Goal: Navigation & Orientation: Find specific page/section

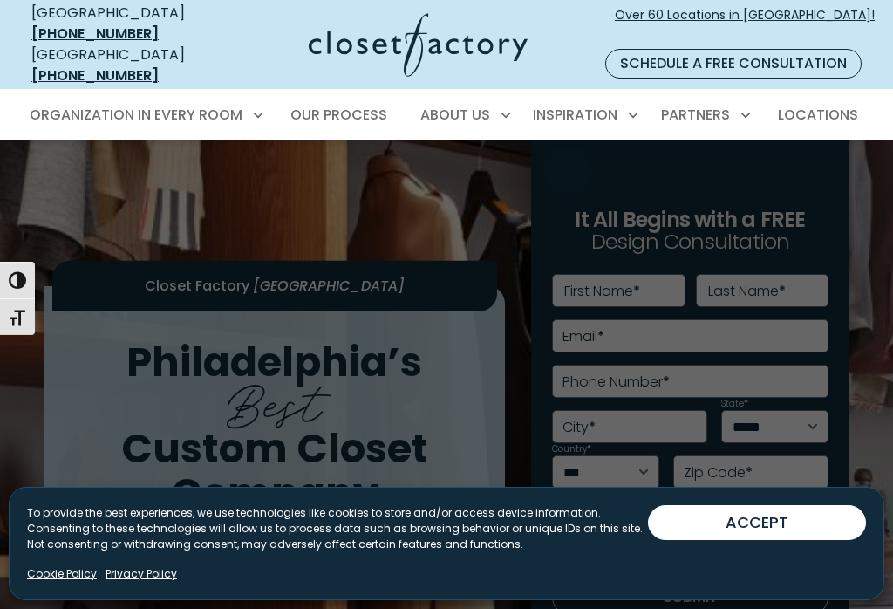
click at [541, 167] on span "Inspiration Gallery" at bounding box center [544, 175] width 131 height 17
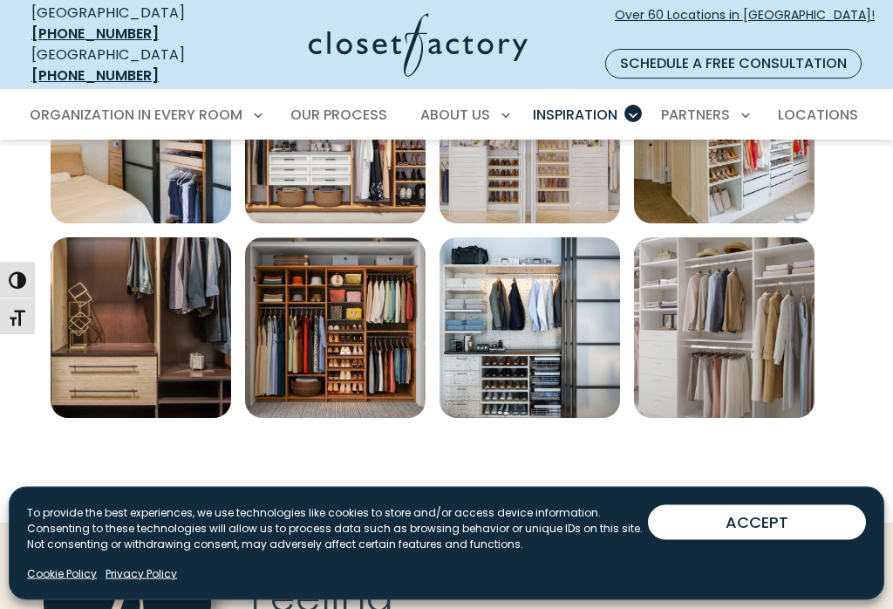
scroll to position [1105, 0]
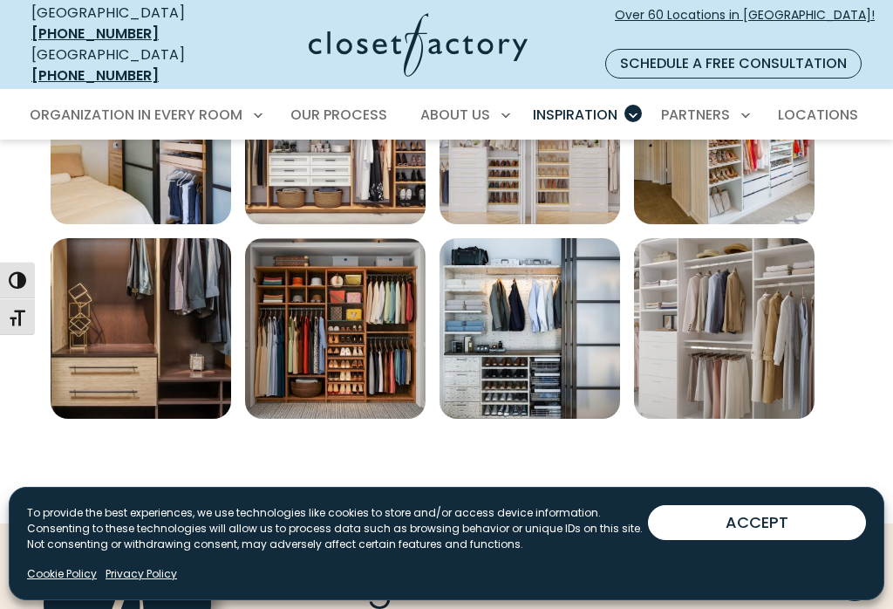
click at [741, 319] on img "Open inspiration gallery to preview enlarged image" at bounding box center [724, 328] width 180 height 180
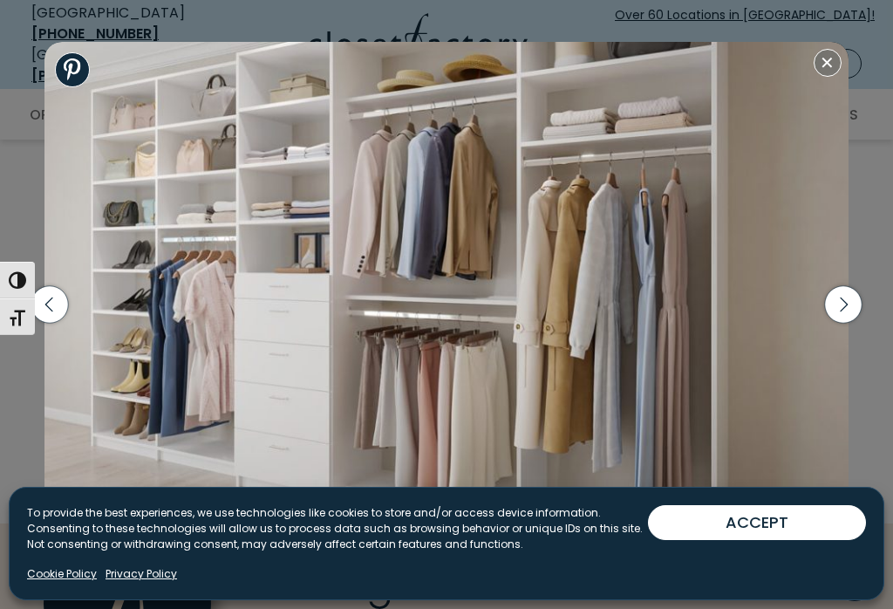
click at [853, 323] on icon "button" at bounding box center [843, 304] width 37 height 37
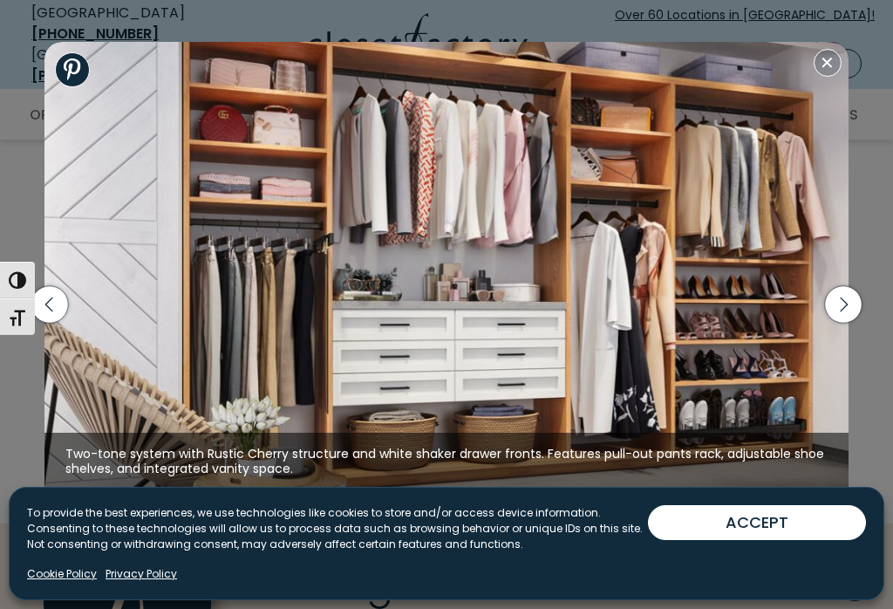
click at [857, 311] on icon "button" at bounding box center [843, 304] width 37 height 37
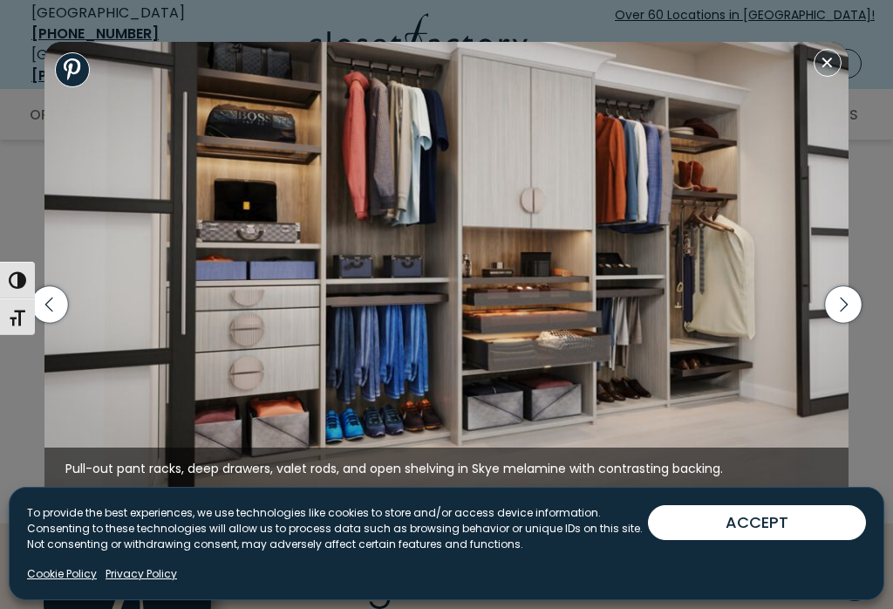
click at [860, 316] on icon "button" at bounding box center [843, 304] width 37 height 37
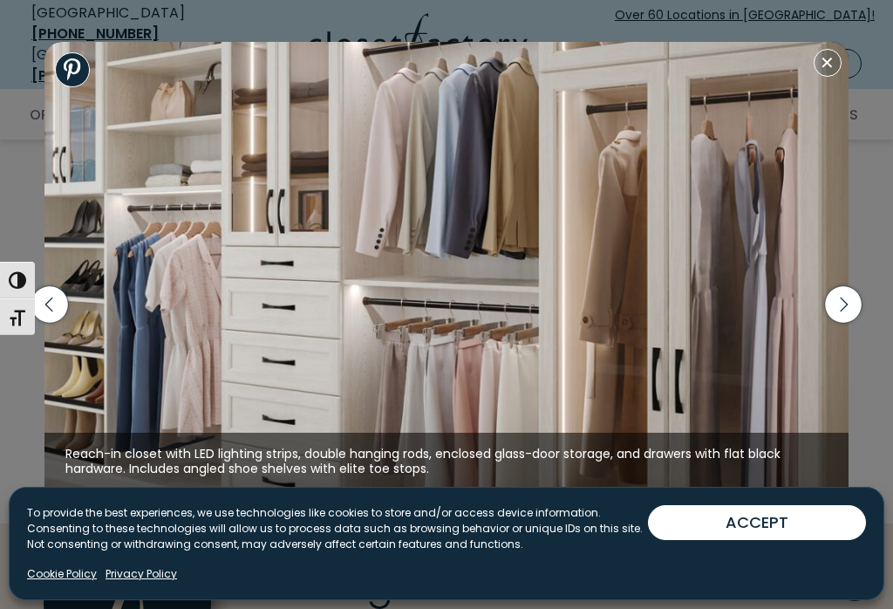
click at [849, 321] on icon "button" at bounding box center [843, 304] width 37 height 37
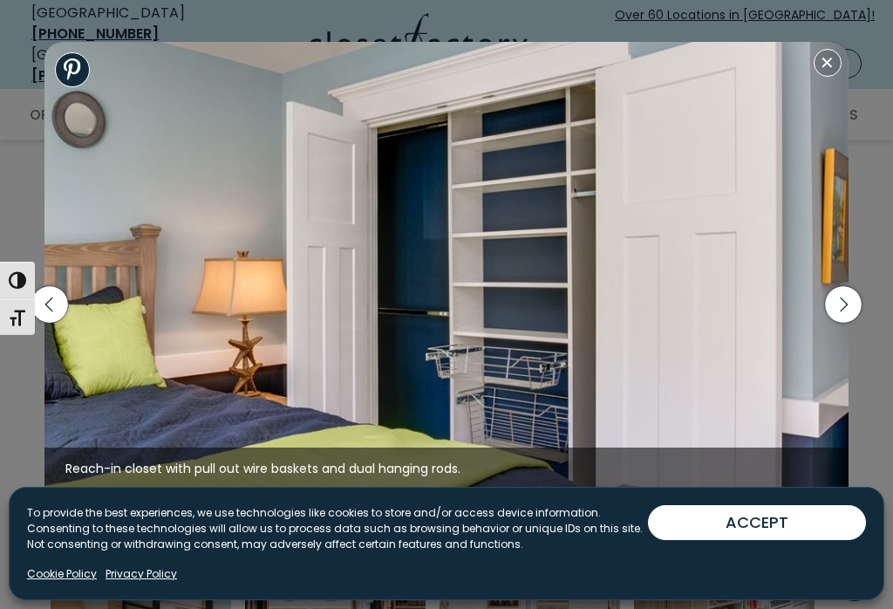
scroll to position [645, 0]
click at [850, 309] on icon "button" at bounding box center [843, 304] width 37 height 37
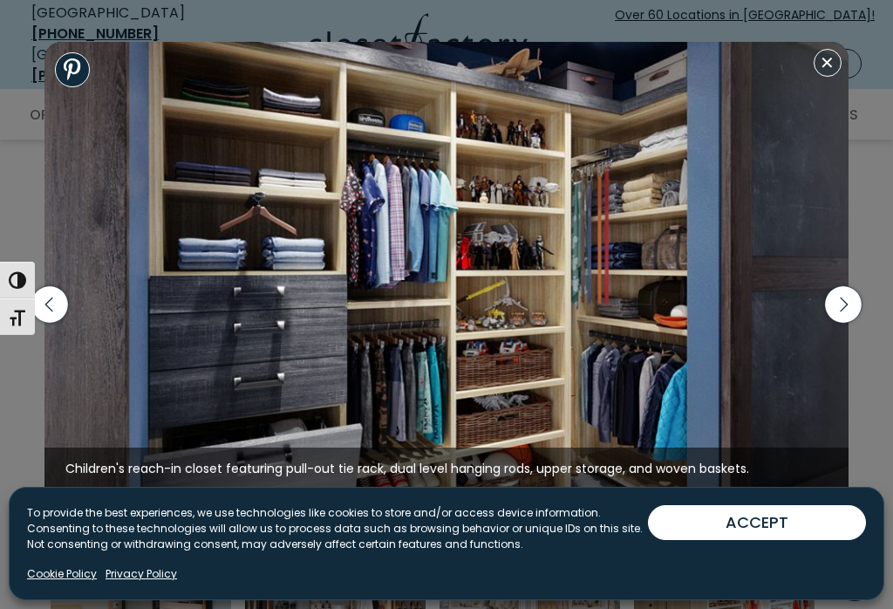
click at [849, 312] on icon "button" at bounding box center [843, 304] width 37 height 37
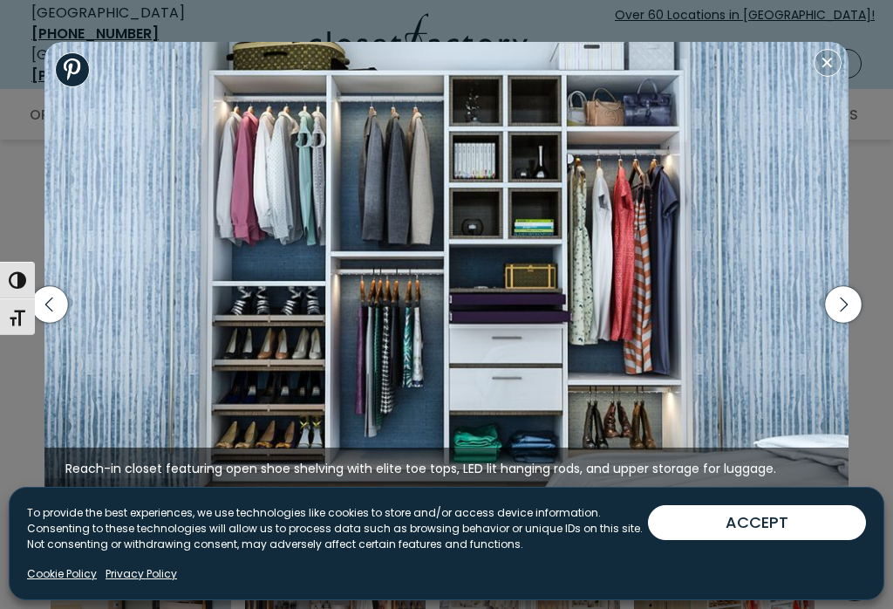
click at [850, 296] on icon "button" at bounding box center [843, 304] width 37 height 37
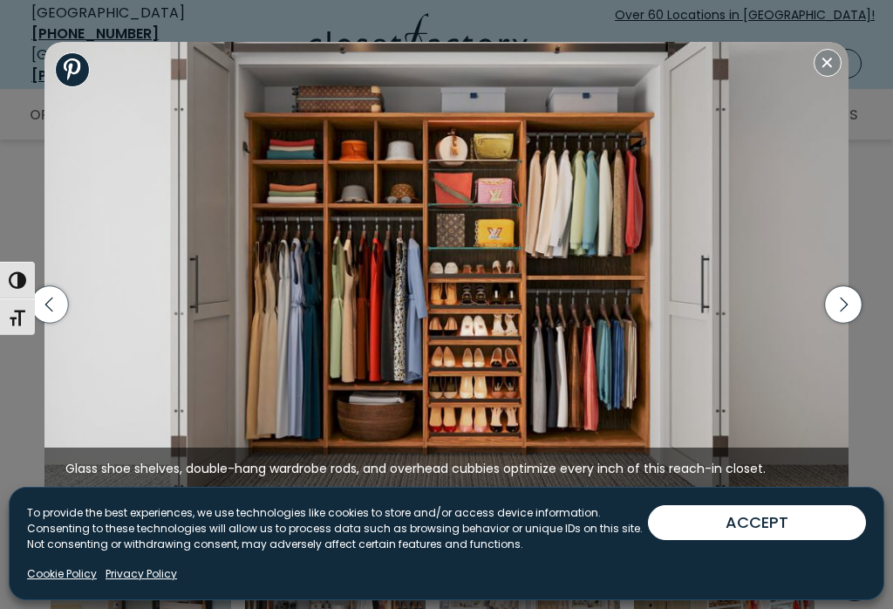
click at [855, 304] on icon "button" at bounding box center [843, 304] width 37 height 37
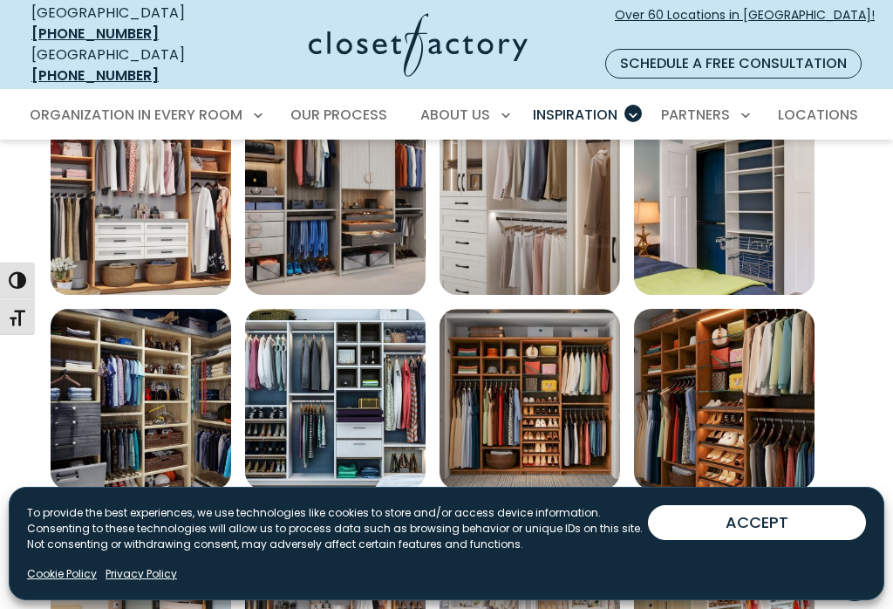
click at [340, 105] on span "Our Process" at bounding box center [338, 115] width 97 height 20
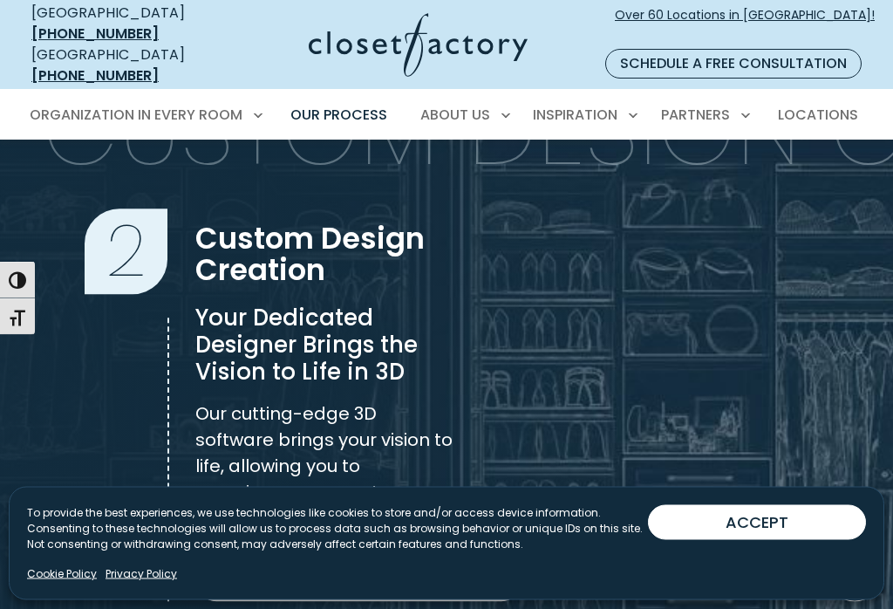
scroll to position [1130, 0]
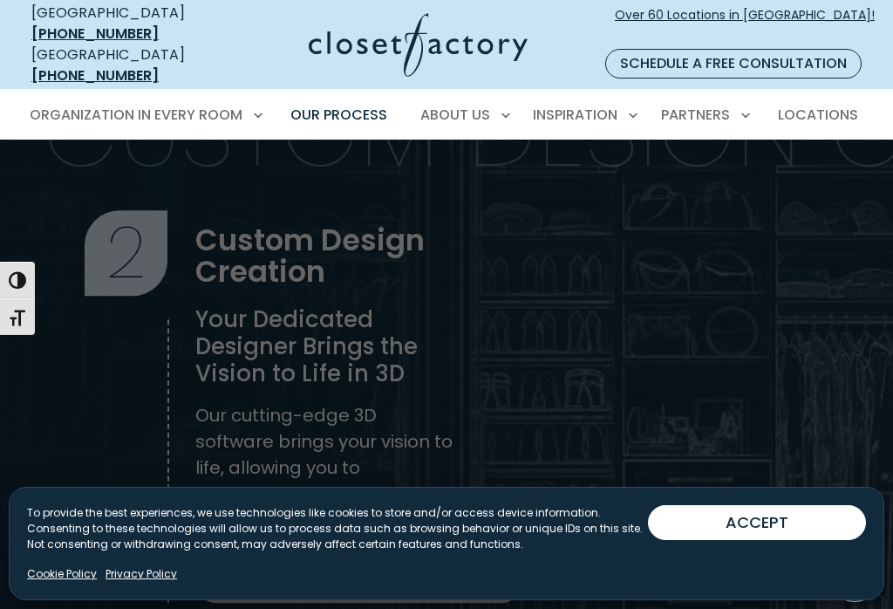
click at [148, 200] on span "Walk-In Closets" at bounding box center [94, 208] width 110 height 17
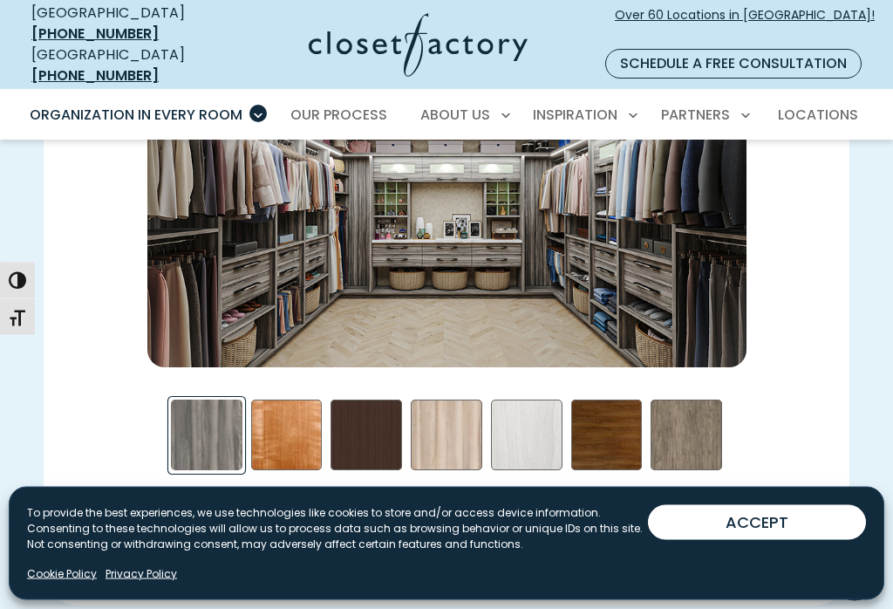
scroll to position [2443, 0]
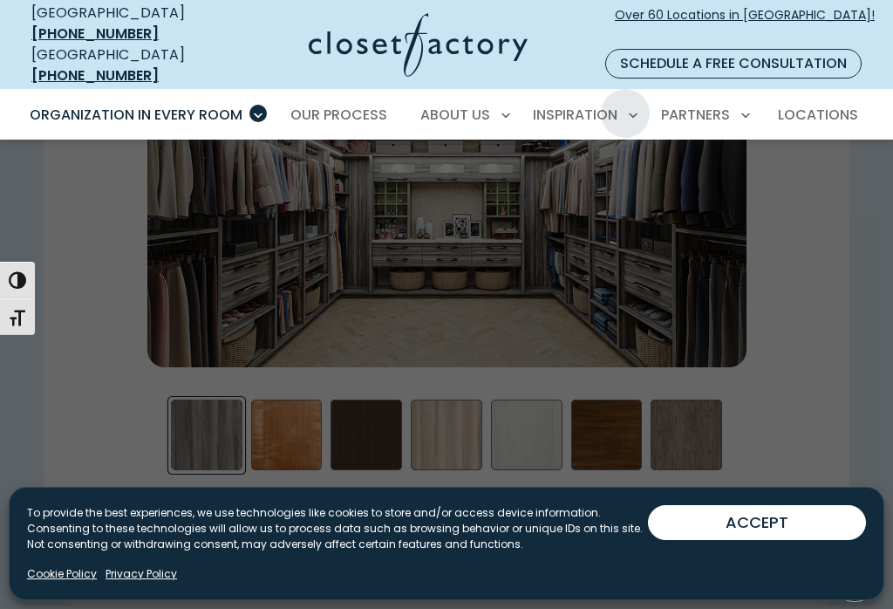
click at [586, 167] on span "Inspiration Gallery" at bounding box center [544, 175] width 131 height 17
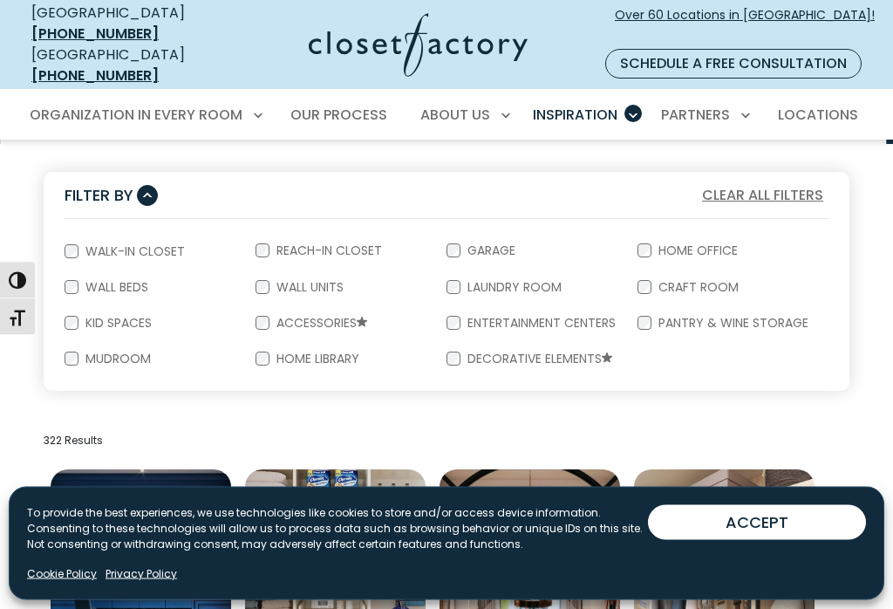
scroll to position [290, 0]
click at [87, 245] on label "Walk-In Closet" at bounding box center [133, 251] width 110 height 12
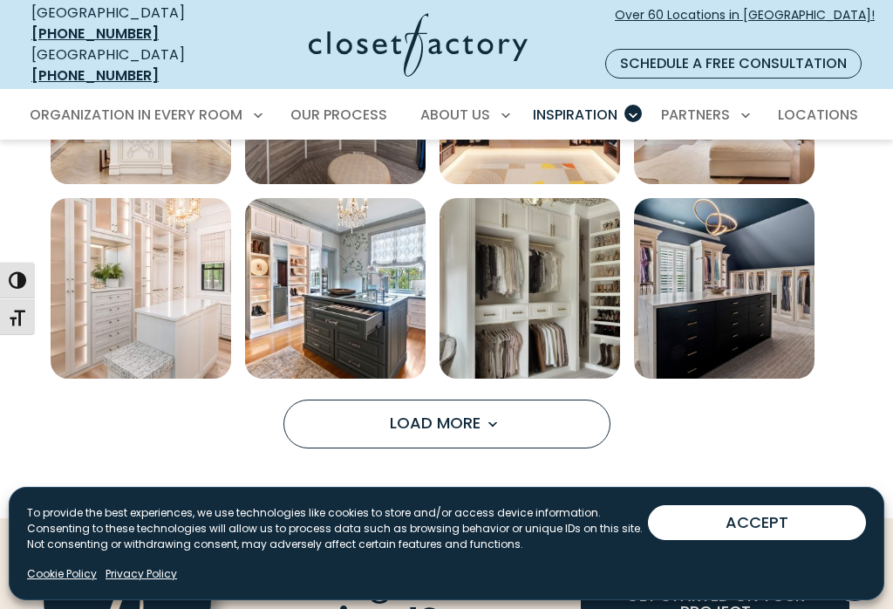
scroll to position [1146, 0]
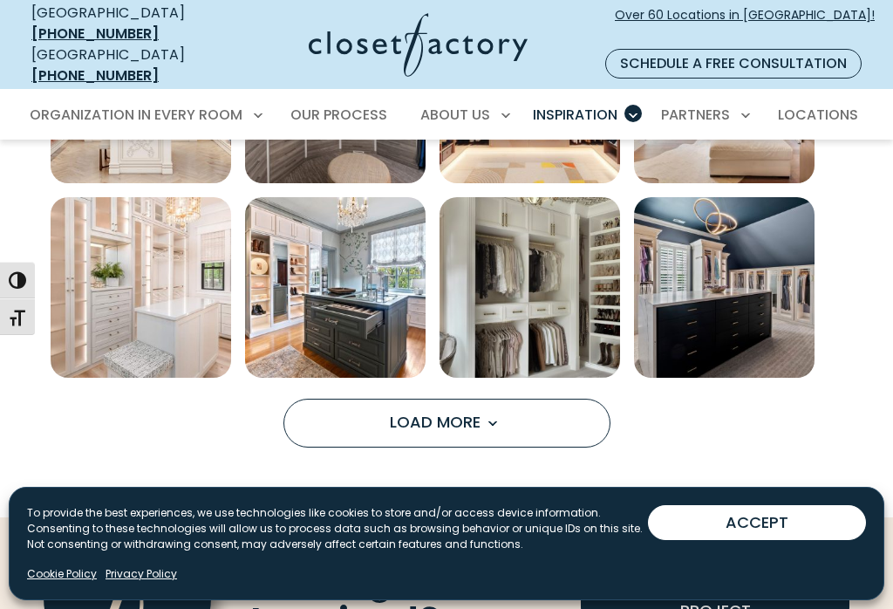
click at [474, 411] on span "Load More" at bounding box center [446, 422] width 113 height 22
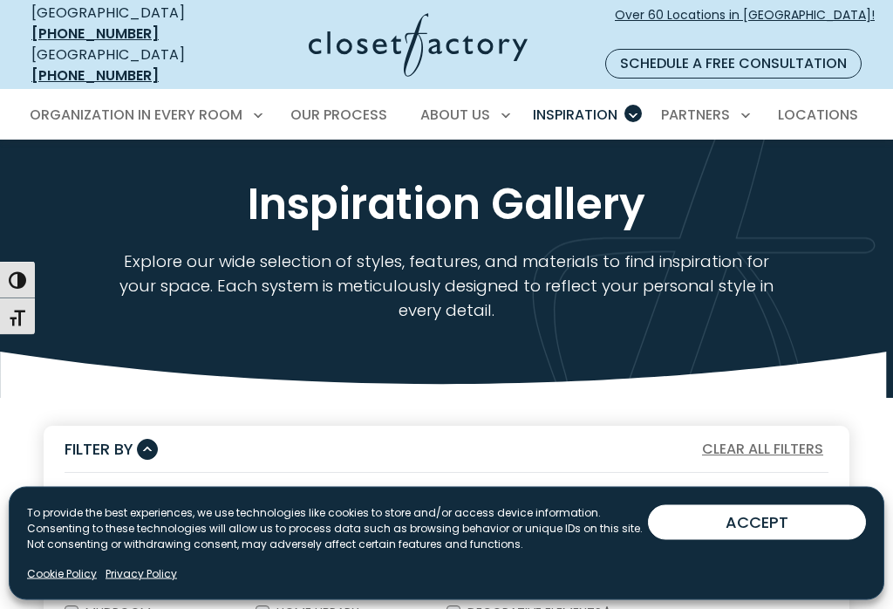
scroll to position [0, 0]
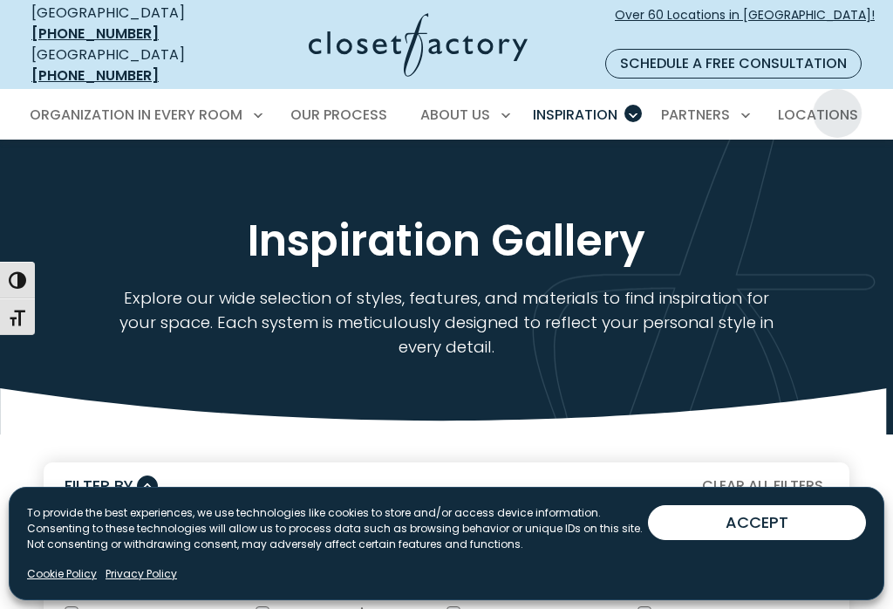
click at [838, 105] on span "Locations" at bounding box center [818, 115] width 80 height 20
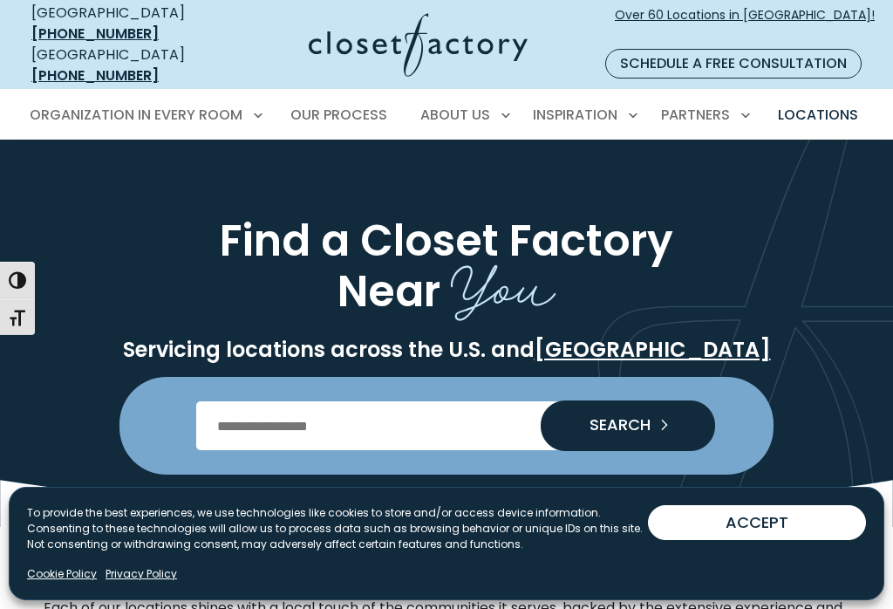
click at [408, 401] on input "Enter Postal Code" at bounding box center [446, 425] width 501 height 49
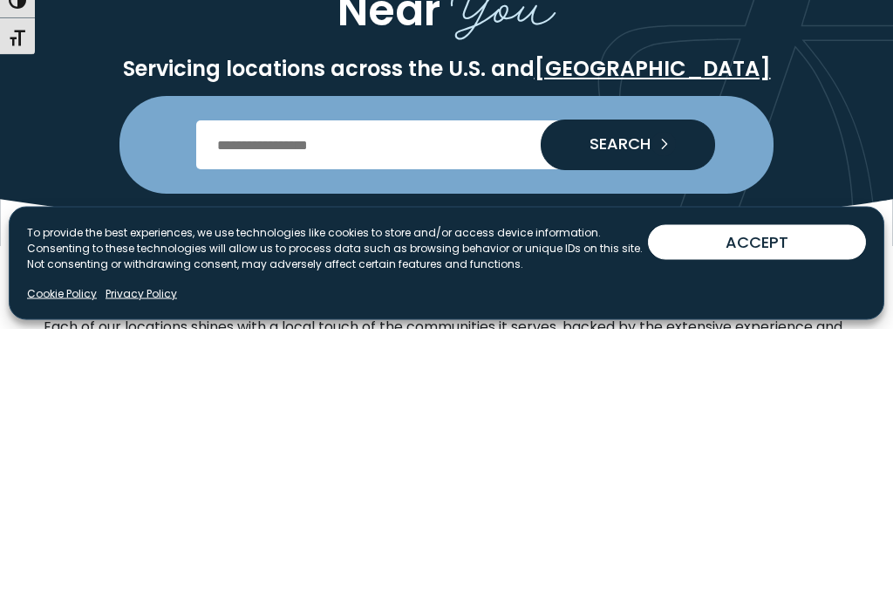
scroll to position [281, 0]
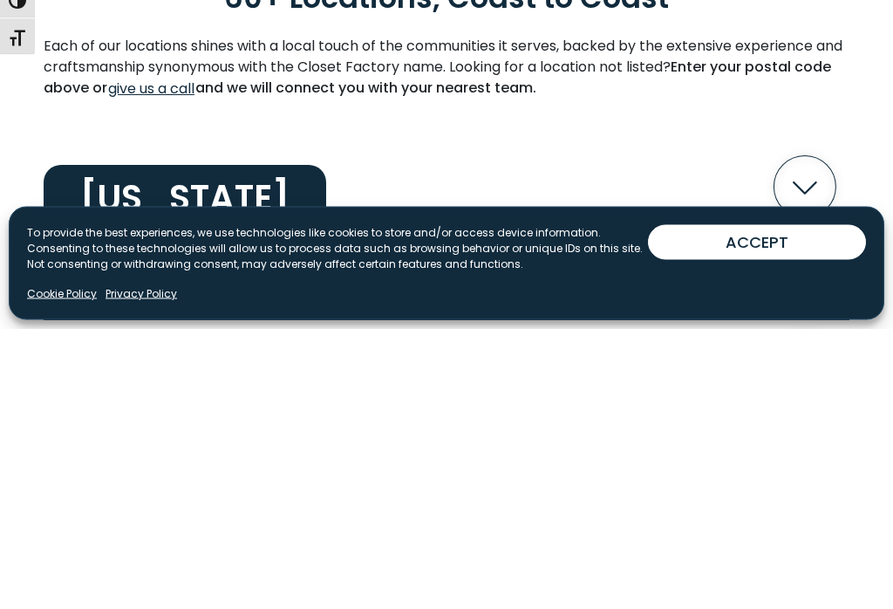
type input "*****"
click at [644, 119] on button "SEARCH" at bounding box center [628, 144] width 174 height 51
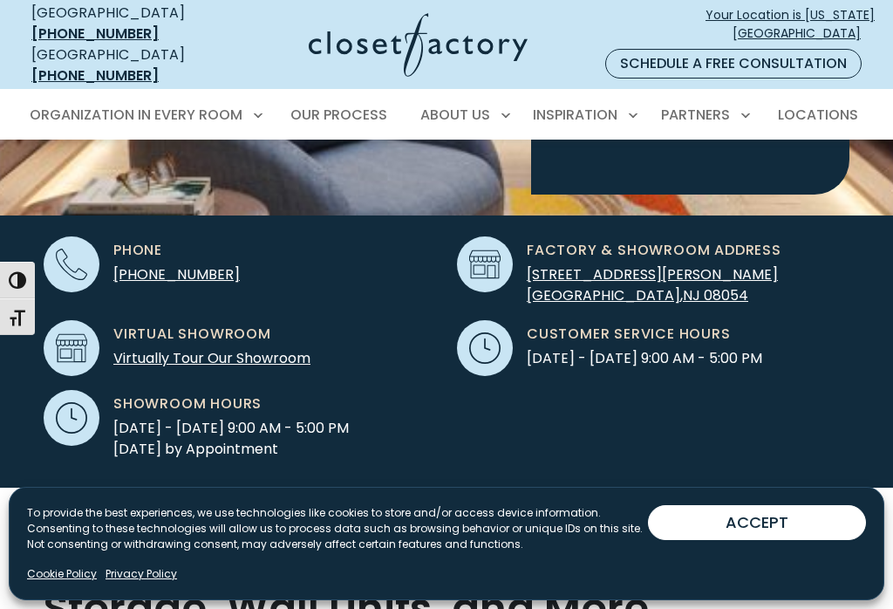
click at [186, 348] on link "Virtually Tour Our Showroom" at bounding box center [211, 358] width 197 height 20
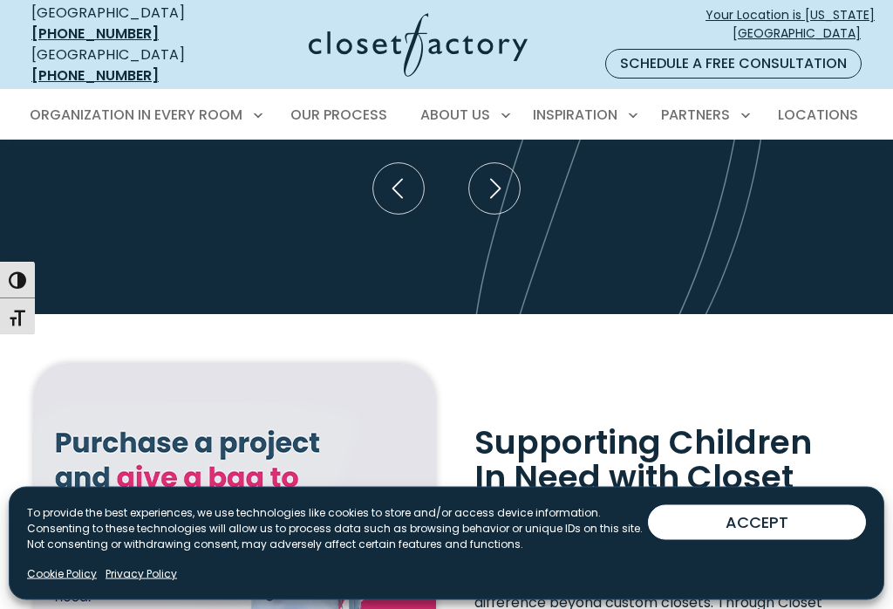
scroll to position [3785, 0]
